Goal: Task Accomplishment & Management: Complete application form

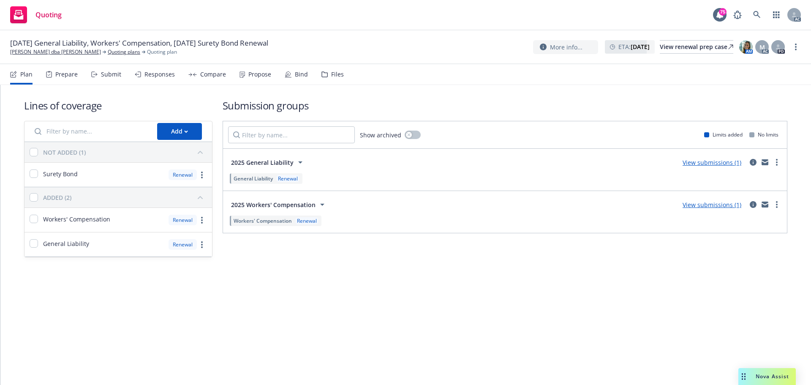
click at [104, 74] on div "Submit" at bounding box center [111, 74] width 20 height 7
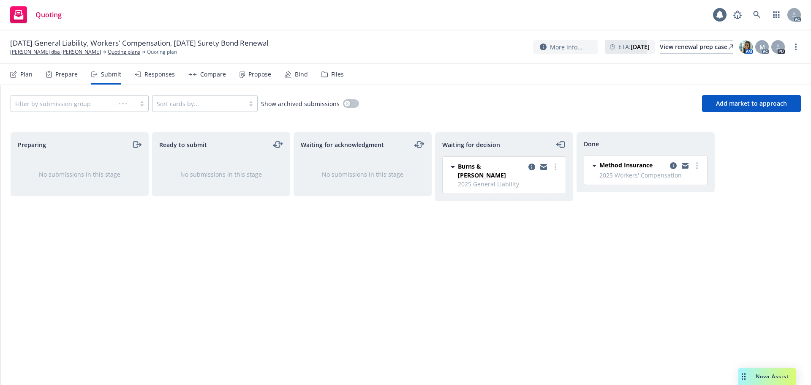
click at [156, 74] on div "Responses" at bounding box center [159, 74] width 30 height 7
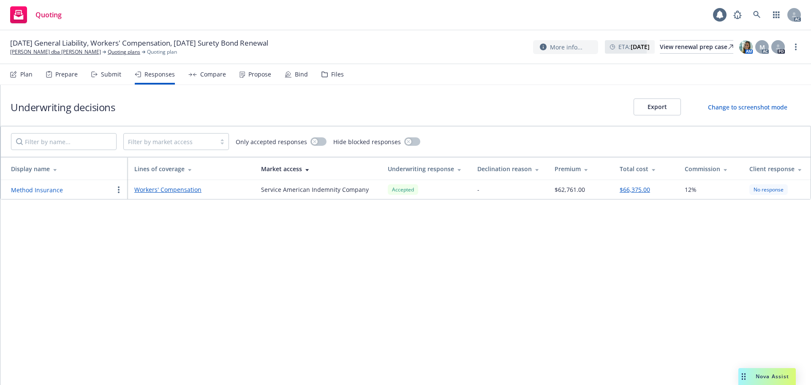
click at [100, 78] on div "Submit" at bounding box center [106, 74] width 30 height 20
